Goal: Task Accomplishment & Management: Complete application form

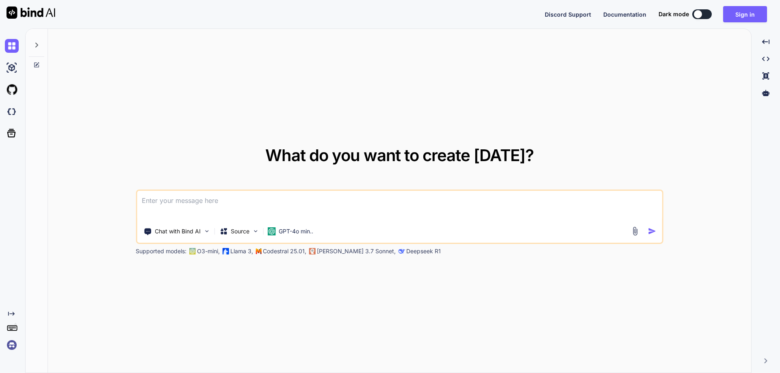
click at [166, 201] on textarea at bounding box center [399, 206] width 525 height 30
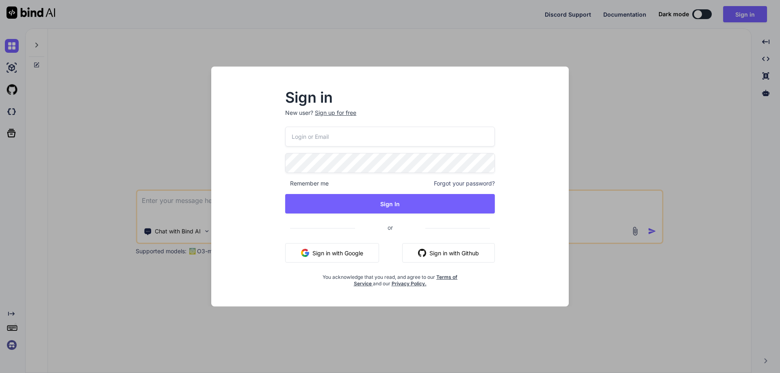
click at [332, 133] on input "email" at bounding box center [390, 137] width 210 height 20
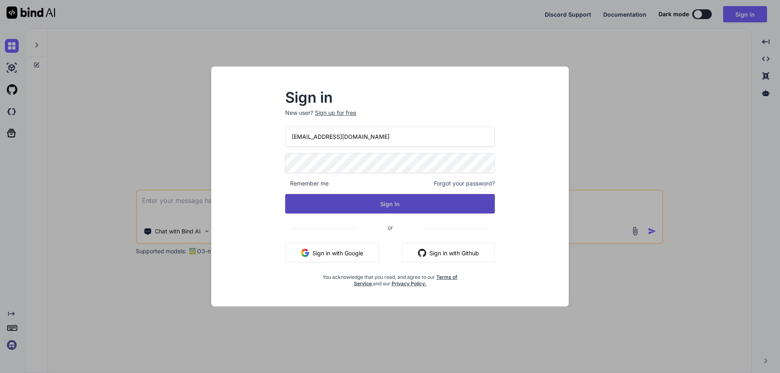
click at [375, 202] on button "Sign In" at bounding box center [390, 204] width 210 height 20
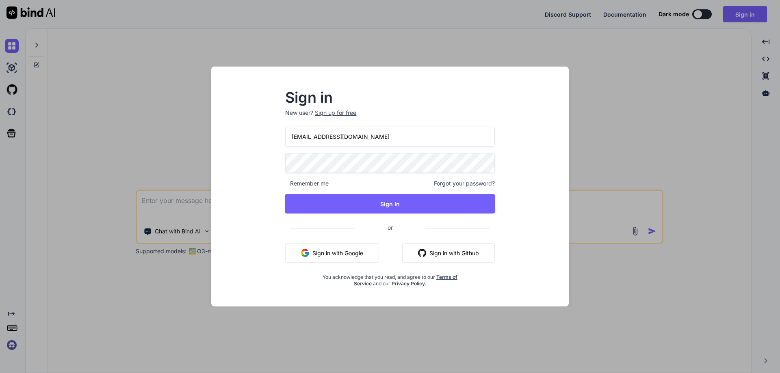
click at [271, 165] on div "Sign in New user? Sign up for free [EMAIL_ADDRESS][DOMAIN_NAME] Remember me For…" at bounding box center [390, 193] width 345 height 225
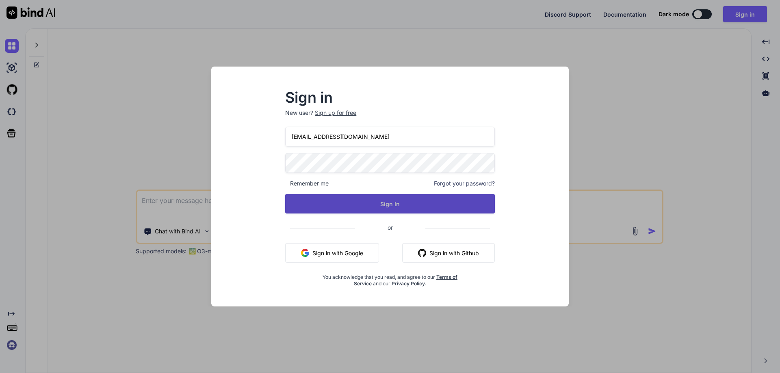
click at [388, 204] on button "Sign In" at bounding box center [390, 204] width 210 height 20
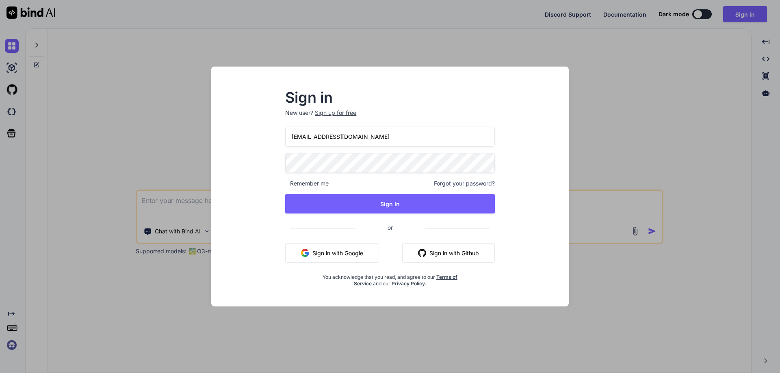
click at [319, 137] on input "[EMAIL_ADDRESS][DOMAIN_NAME]" at bounding box center [390, 137] width 210 height 20
type input "[EMAIL_ADDRESS][DOMAIN_NAME]"
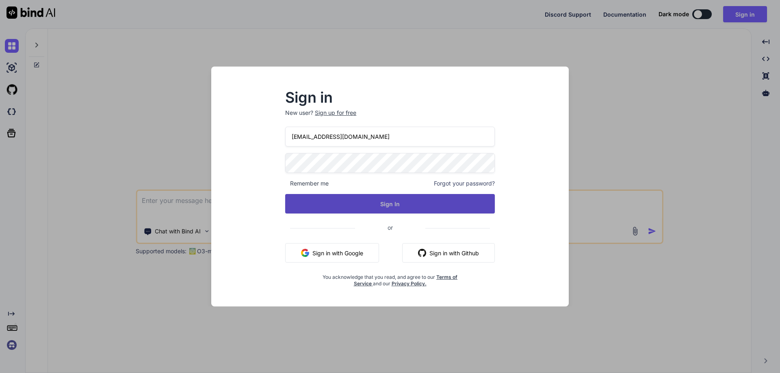
click at [393, 196] on button "Sign In" at bounding box center [390, 204] width 210 height 20
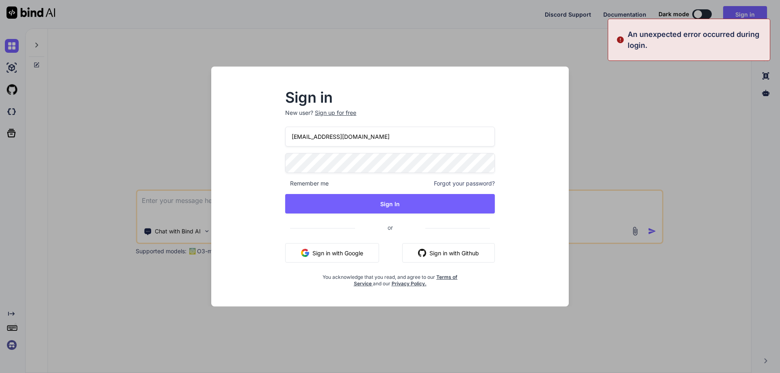
click at [284, 171] on div "Sign in New user? Sign up for free [EMAIL_ADDRESS][DOMAIN_NAME] Remember me For…" at bounding box center [390, 189] width 236 height 196
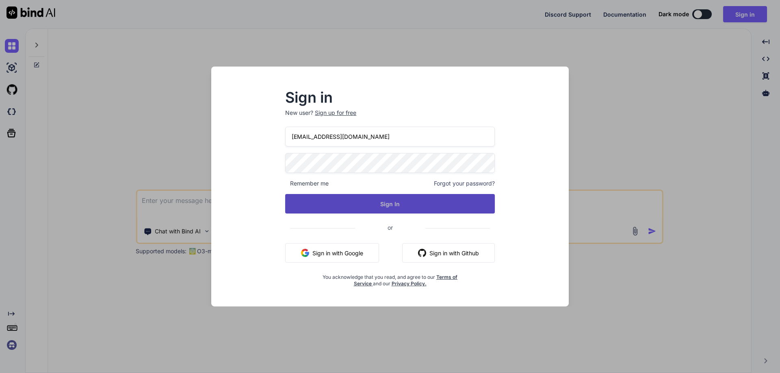
click at [336, 198] on button "Sign In" at bounding box center [390, 204] width 210 height 20
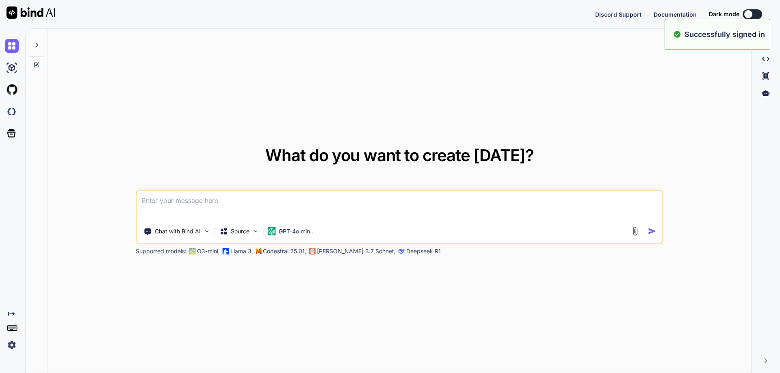
type textarea "x"
